Goal: Navigation & Orientation: Understand site structure

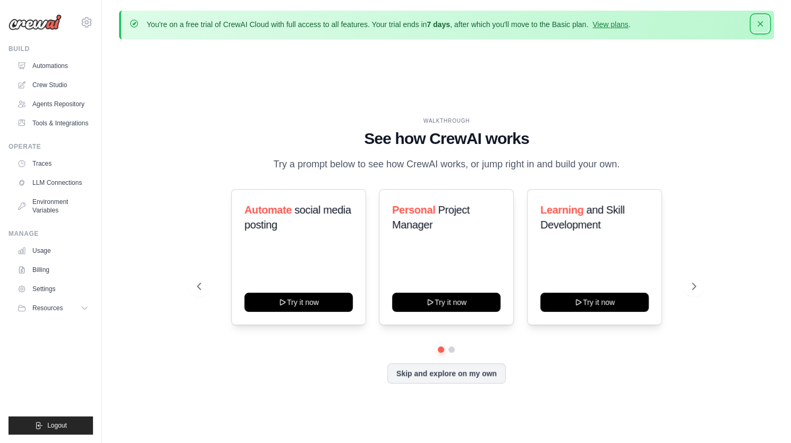
click at [755, 27] on icon "button" at bounding box center [760, 24] width 11 height 11
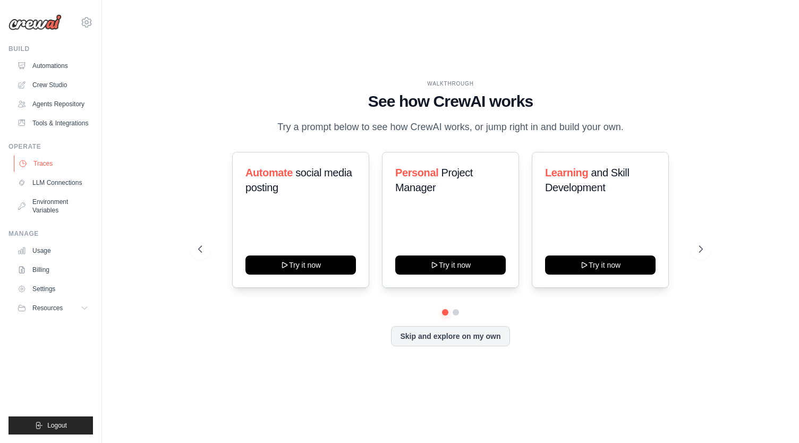
click at [44, 167] on link "Traces" at bounding box center [54, 163] width 80 height 17
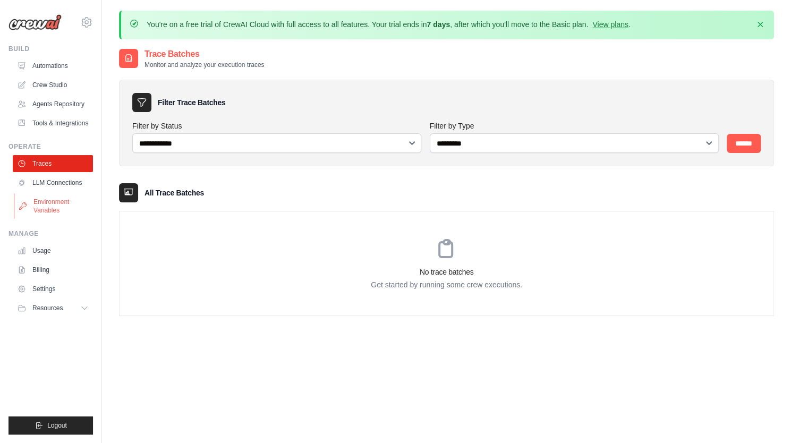
click at [44, 203] on link "Environment Variables" at bounding box center [54, 205] width 80 height 25
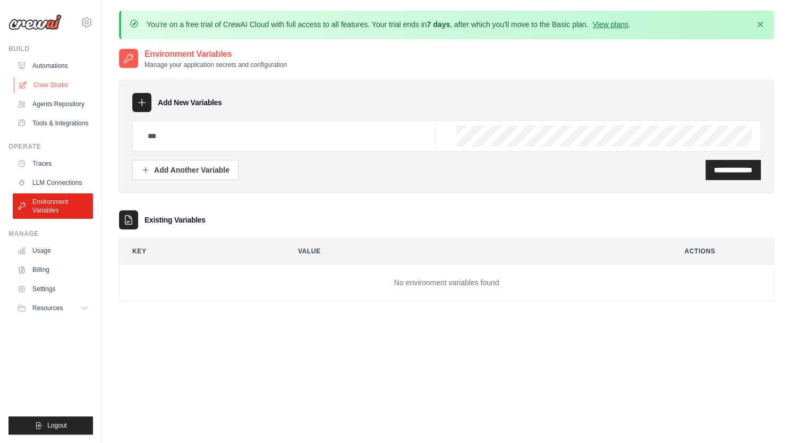
click at [68, 87] on link "Crew Studio" at bounding box center [54, 84] width 80 height 17
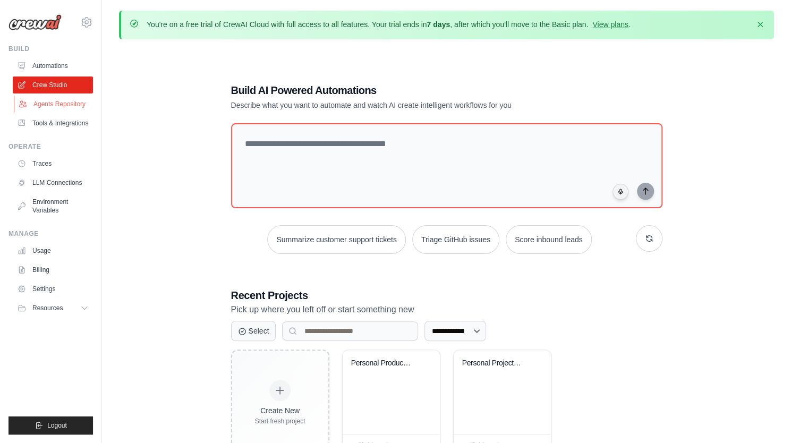
click at [55, 106] on link "Agents Repository" at bounding box center [54, 104] width 80 height 17
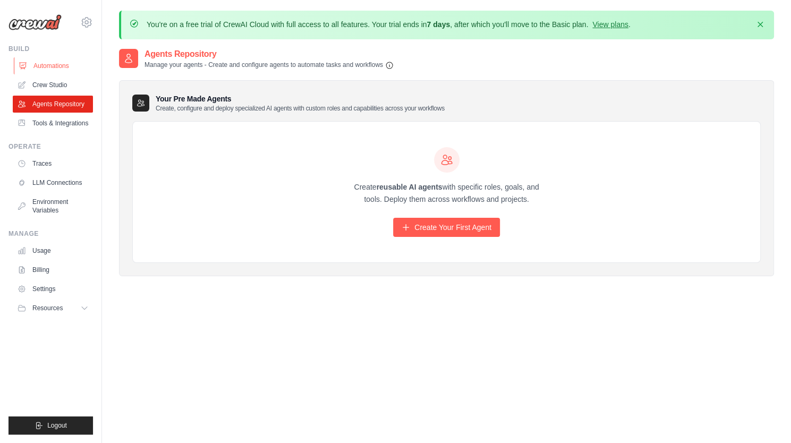
click at [57, 73] on link "Automations" at bounding box center [54, 65] width 80 height 17
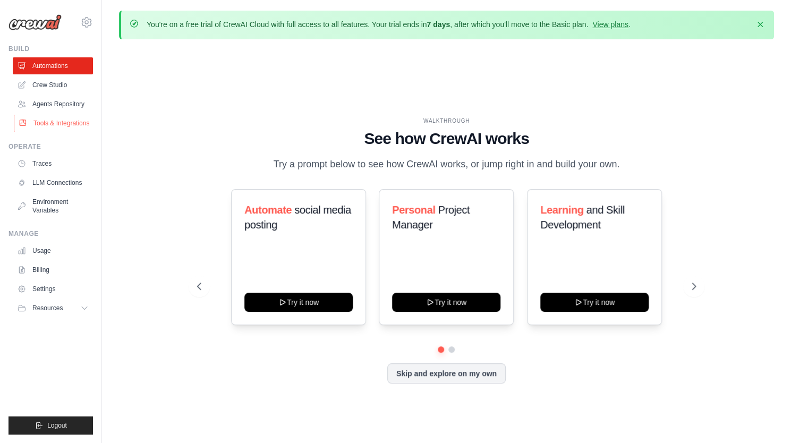
click at [57, 121] on link "Tools & Integrations" at bounding box center [54, 123] width 80 height 17
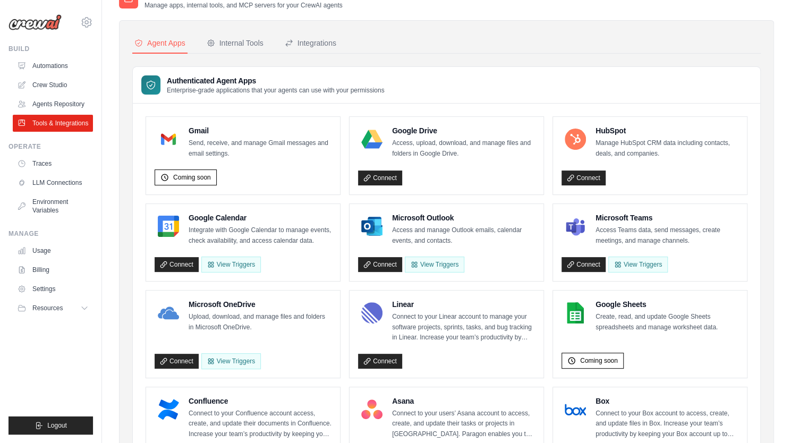
scroll to position [58, 0]
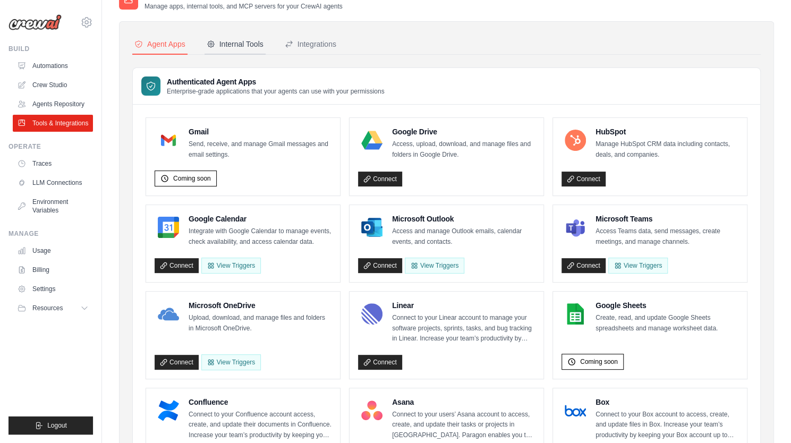
click at [241, 44] on div "Internal Tools" at bounding box center [235, 44] width 57 height 11
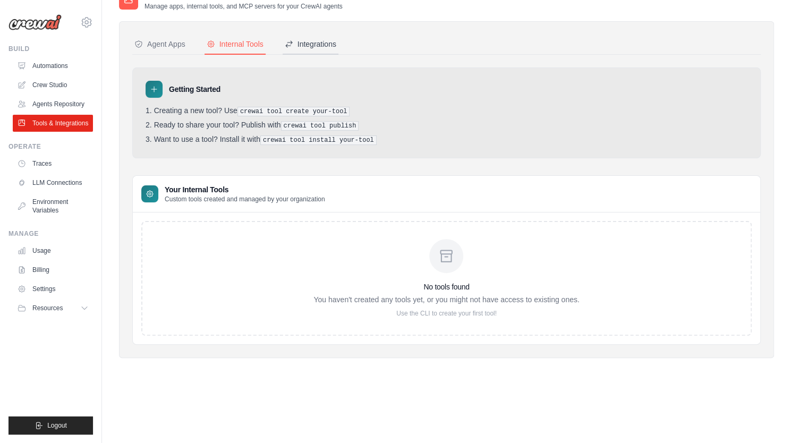
click at [301, 39] on div "Integrations" at bounding box center [311, 44] width 52 height 11
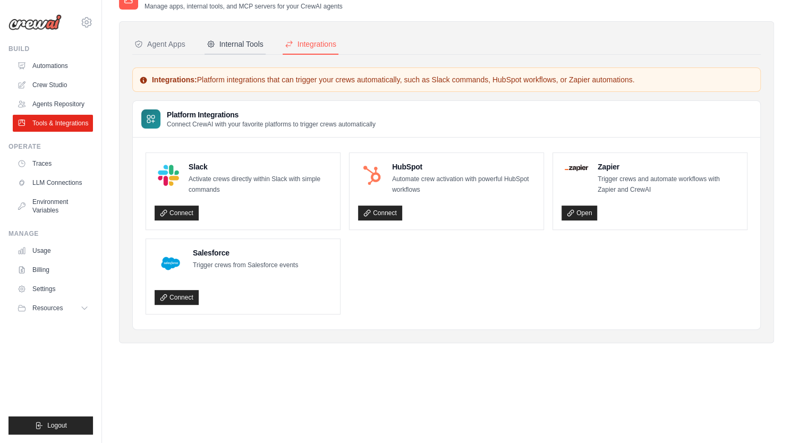
click at [228, 43] on div "Internal Tools" at bounding box center [235, 44] width 57 height 11
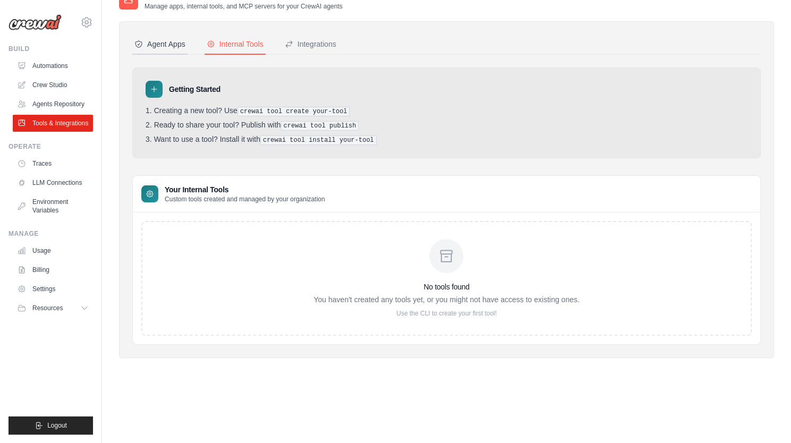
click at [170, 42] on div "Agent Apps" at bounding box center [159, 44] width 51 height 11
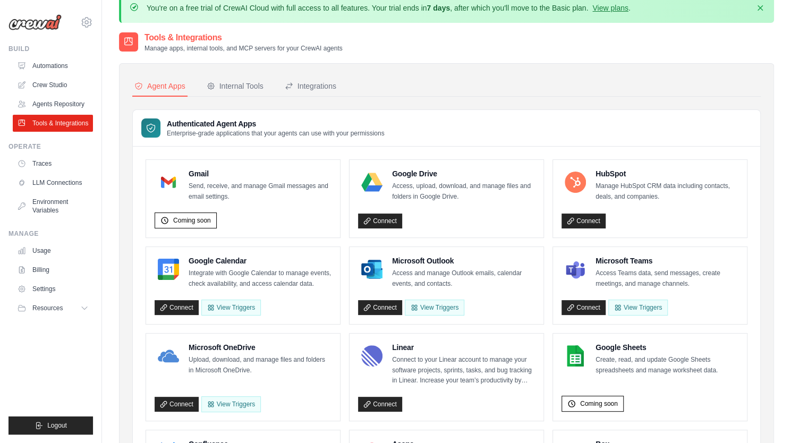
scroll to position [16, 0]
